Goal: Task Accomplishment & Management: Manage account settings

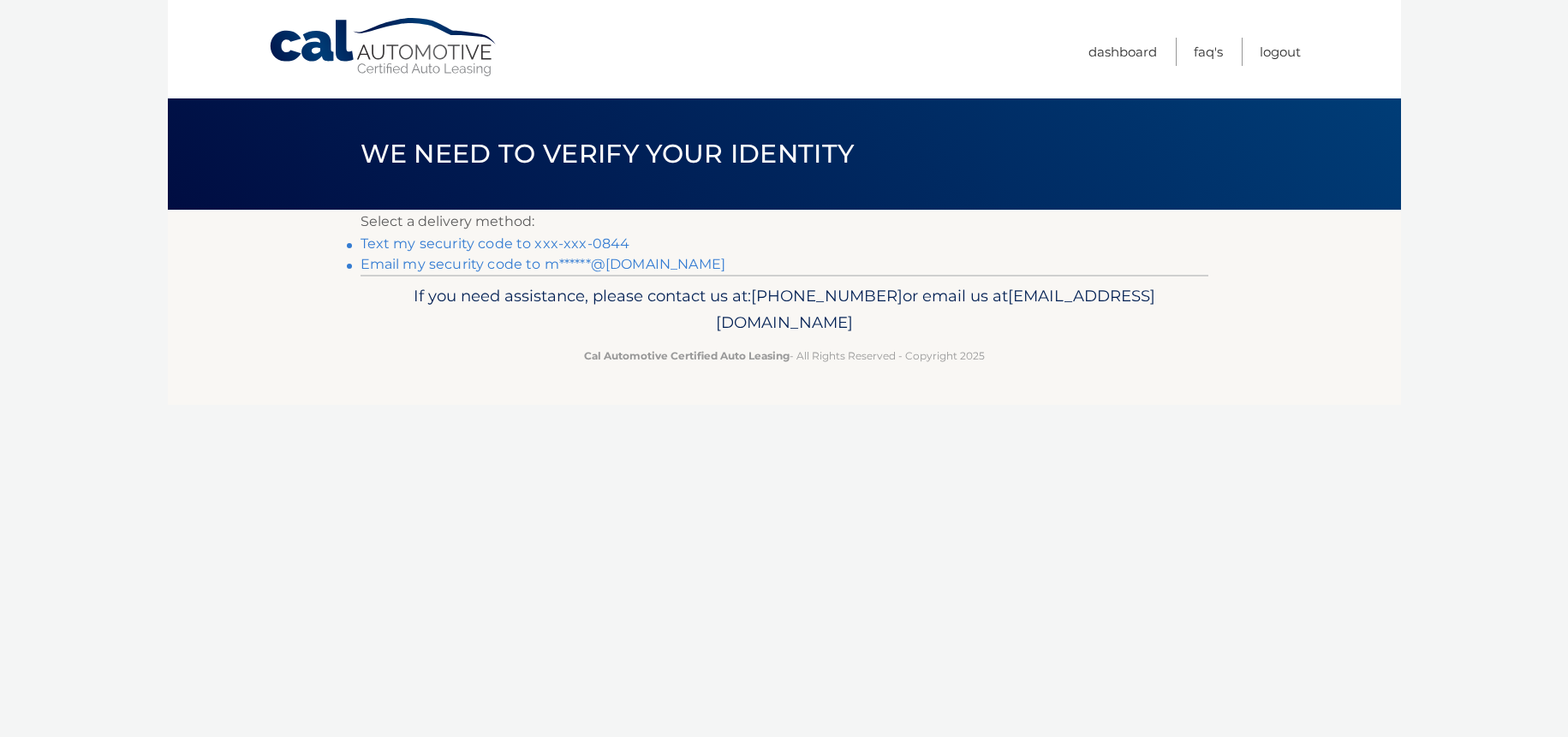
click at [652, 265] on link "Email my security code to m******@gmail.com" at bounding box center [543, 264] width 366 height 16
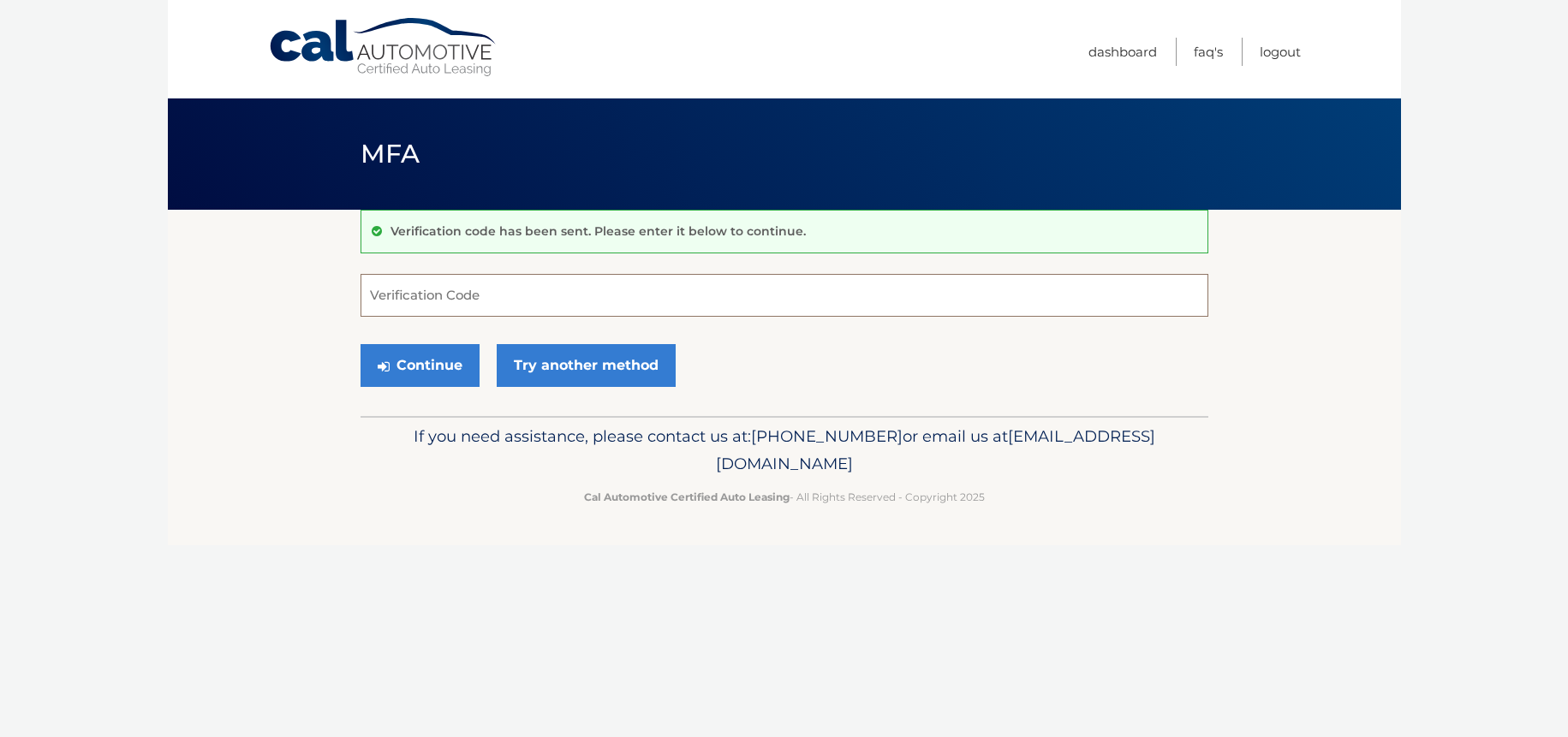
click at [444, 289] on input "Verification Code" at bounding box center [784, 296] width 848 height 43
paste input "370070"
type input "370070"
click at [360, 344] on button "Continue" at bounding box center [420, 366] width 119 height 43
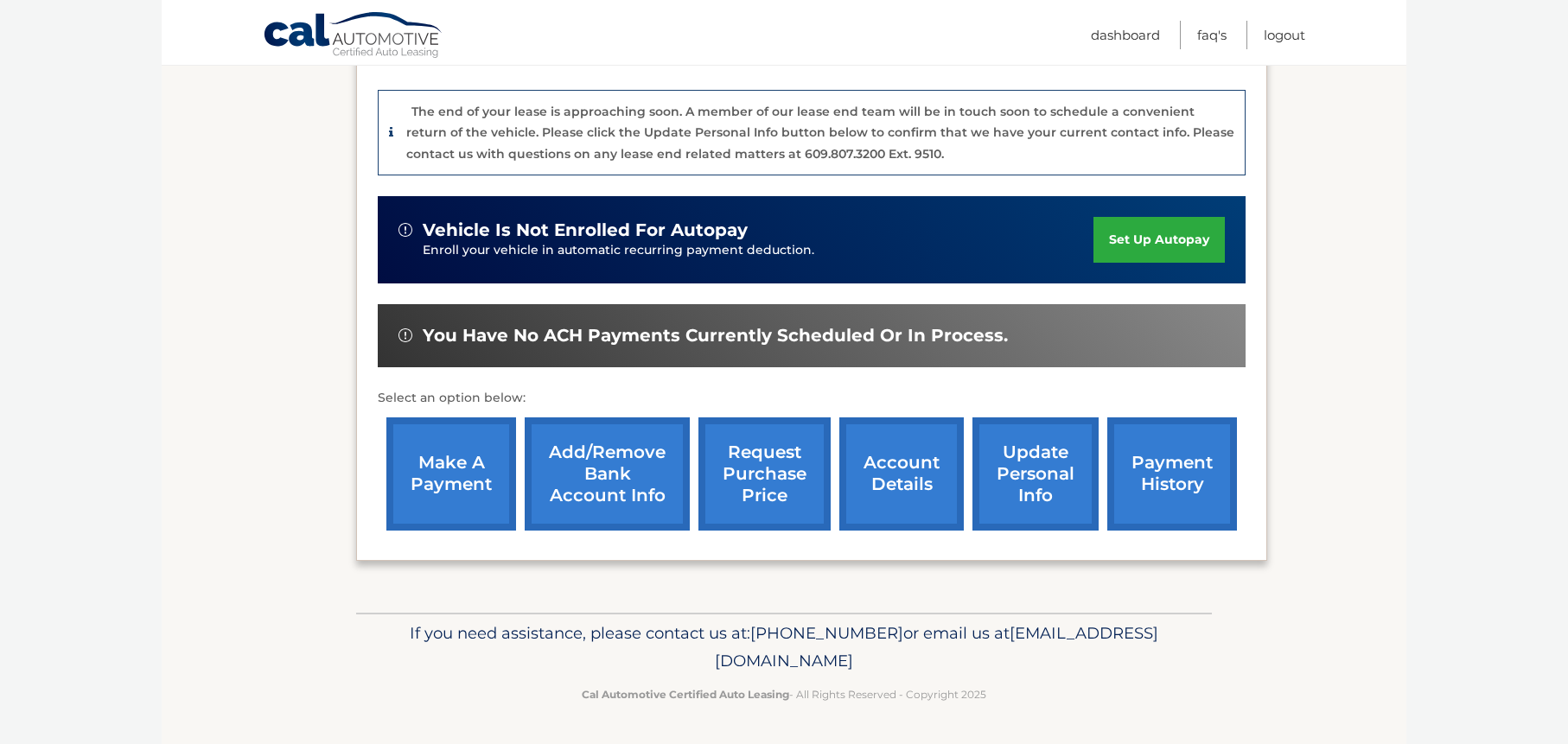
scroll to position [100, 0]
